Goal: Obtain resource: Obtain resource

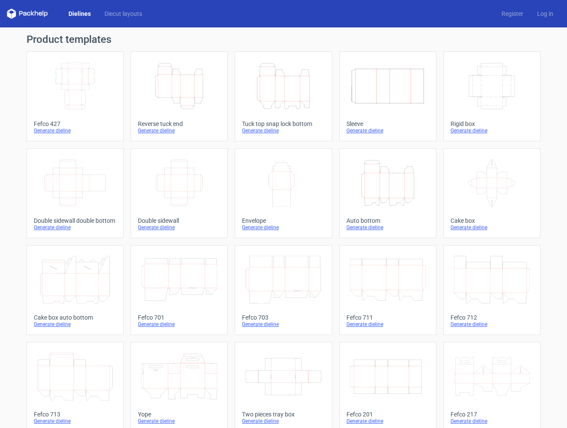
click at [275, 94] on line at bounding box center [275, 88] width 0 height 25
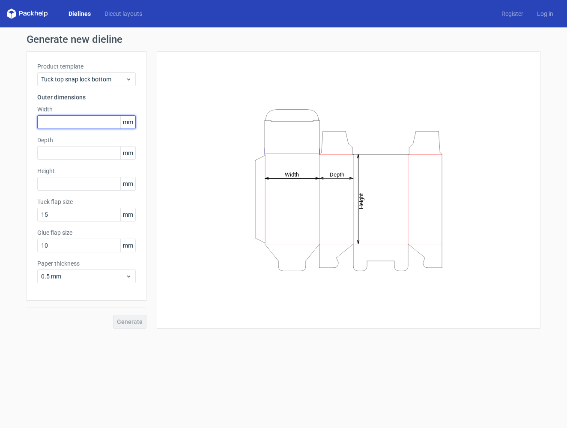
click at [93, 121] on input "text" at bounding box center [86, 122] width 98 height 14
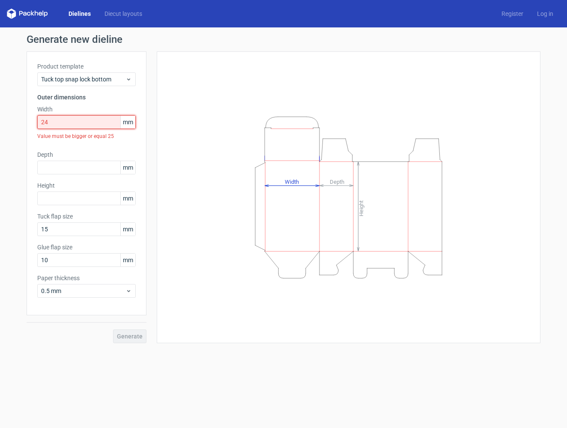
type input "2"
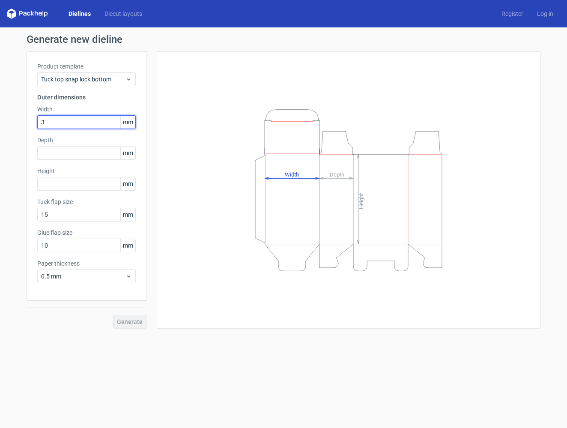
type input "34"
click at [74, 149] on input "text" at bounding box center [86, 153] width 98 height 14
type input "34"
click at [64, 184] on input "text" at bounding box center [86, 184] width 98 height 14
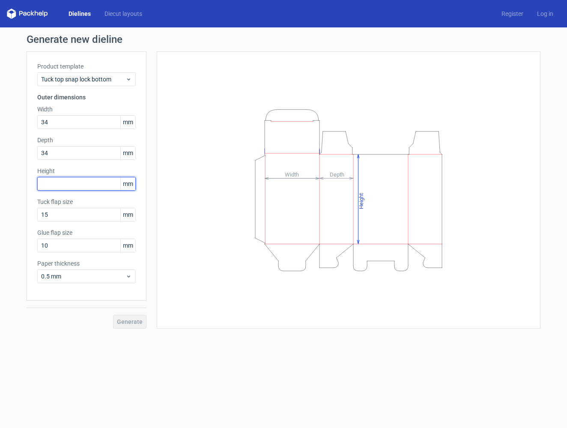
click at [64, 184] on input "text" at bounding box center [86, 184] width 98 height 14
type input "143"
click at [3, 205] on div "Generate new dieline Product template Tuck top snap lock bottom Outer dimension…" at bounding box center [283, 181] width 567 height 308
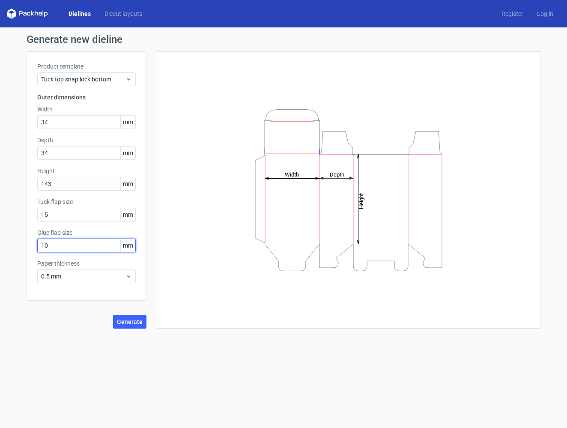
click at [52, 244] on input "10" at bounding box center [86, 245] width 98 height 14
type input "15"
click at [136, 316] on button "Generate" at bounding box center [129, 322] width 33 height 14
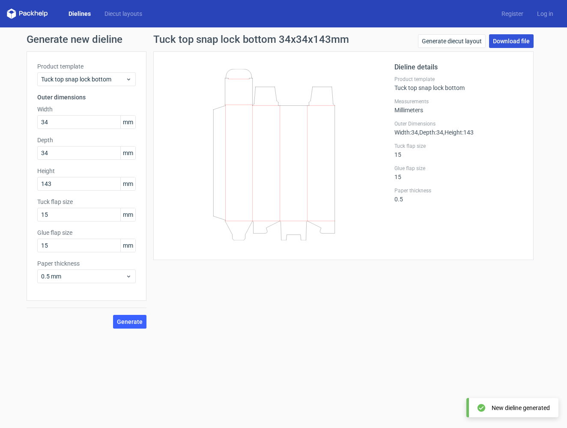
click at [508, 39] on link "Download file" at bounding box center [511, 41] width 45 height 14
